Goal: Find specific page/section: Find specific page/section

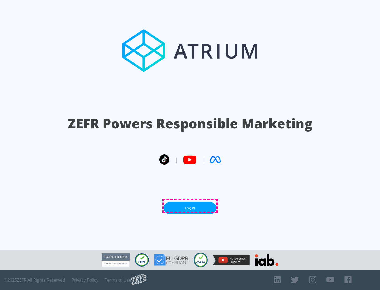
click at [190, 206] on link "Log In" at bounding box center [190, 208] width 53 height 12
